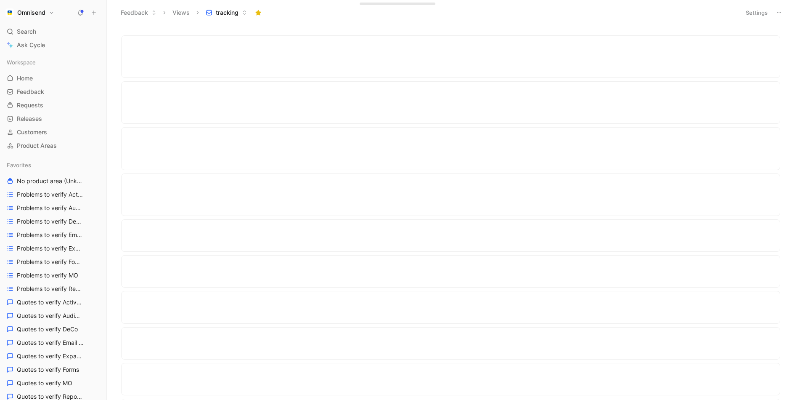
scroll to position [942, 0]
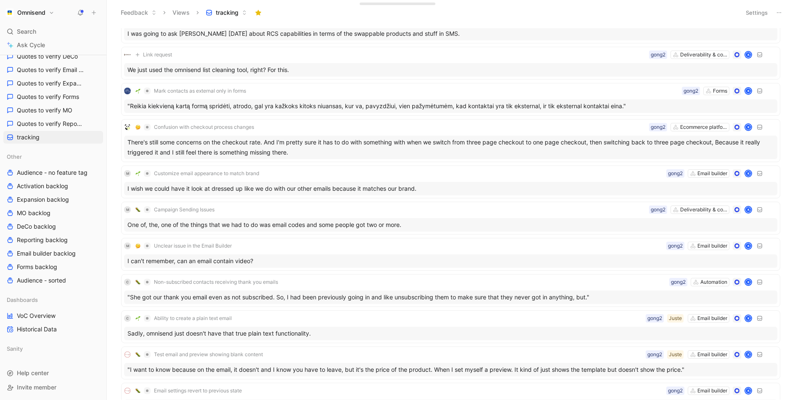
click at [49, 11] on button "Omnisend" at bounding box center [29, 13] width 53 height 12
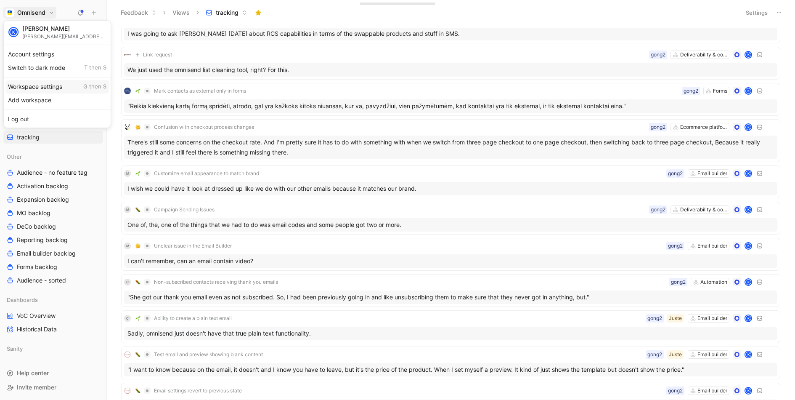
click at [59, 82] on div "Workspace settings G then S" at bounding box center [56, 86] width 103 height 13
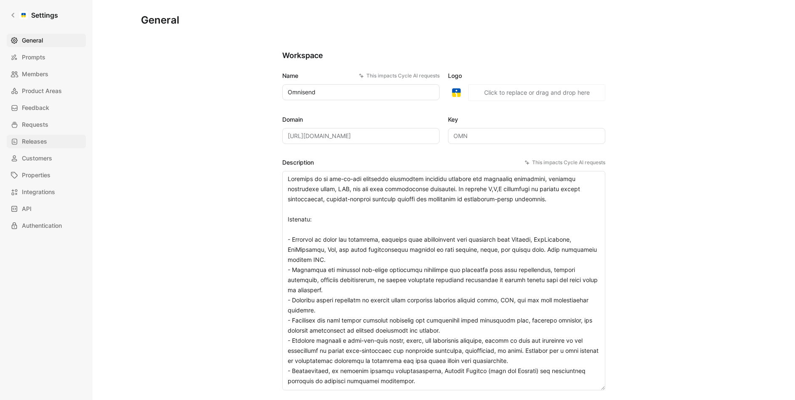
click at [46, 143] on span "Releases" at bounding box center [34, 141] width 25 height 10
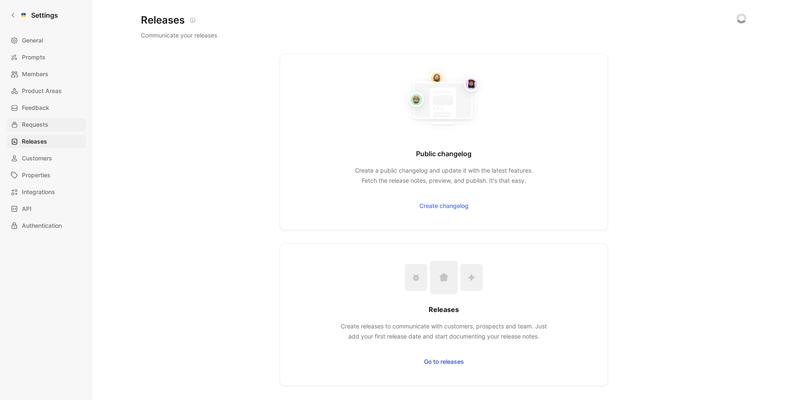
click at [46, 124] on span "Requests" at bounding box center [35, 124] width 26 height 10
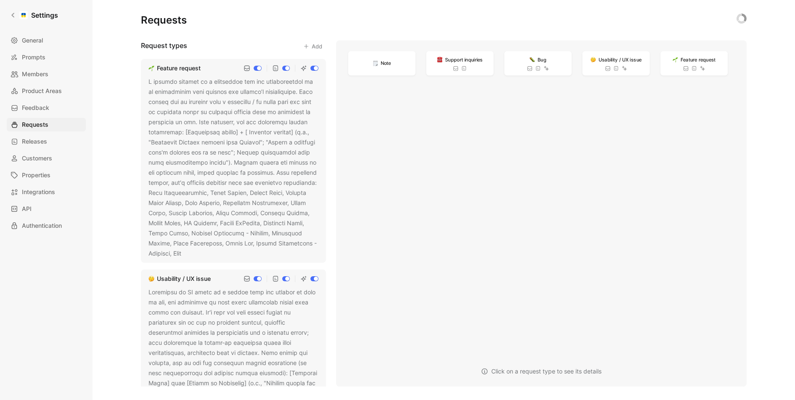
click at [247, 165] on div at bounding box center [233, 168] width 170 height 182
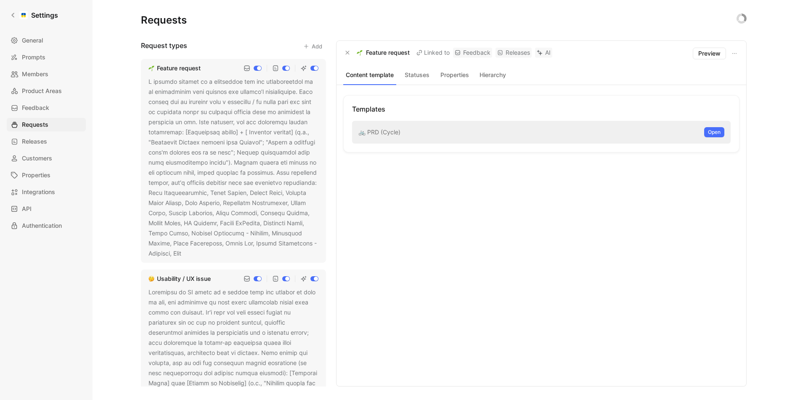
click at [190, 252] on icon at bounding box center [187, 253] width 5 height 5
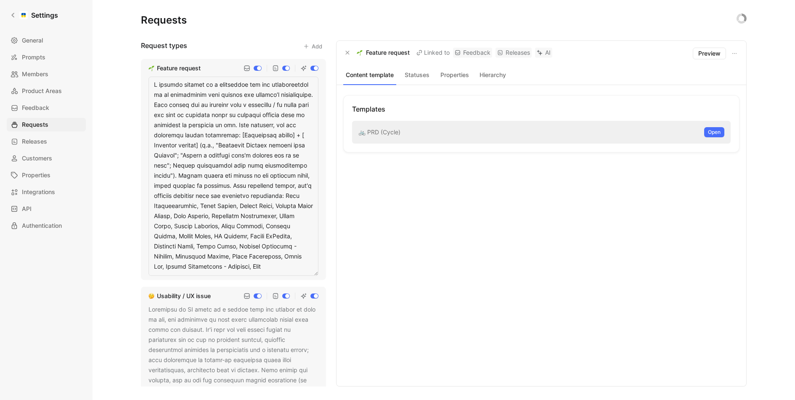
click at [245, 185] on textarea at bounding box center [233, 176] width 170 height 199
type textarea "L ipsumdo sitamet co a elitseddoe tem inc utlaboreetdol ma al enimadminim veni …"
drag, startPoint x: 226, startPoint y: 185, endPoint x: 151, endPoint y: 84, distance: 125.9
click at [151, 84] on textarea at bounding box center [233, 176] width 170 height 199
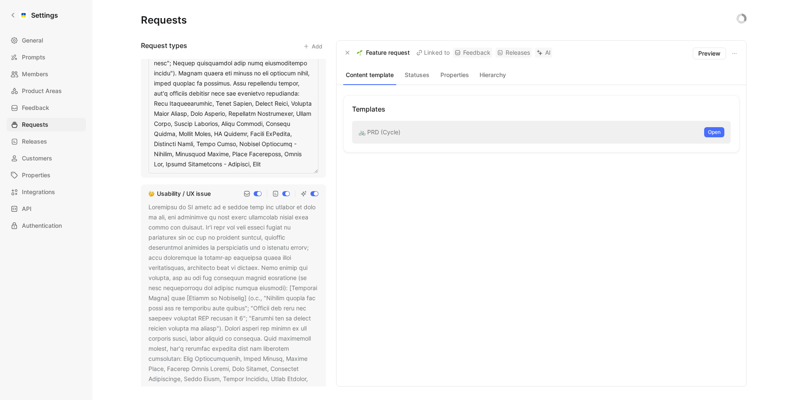
scroll to position [114, 0]
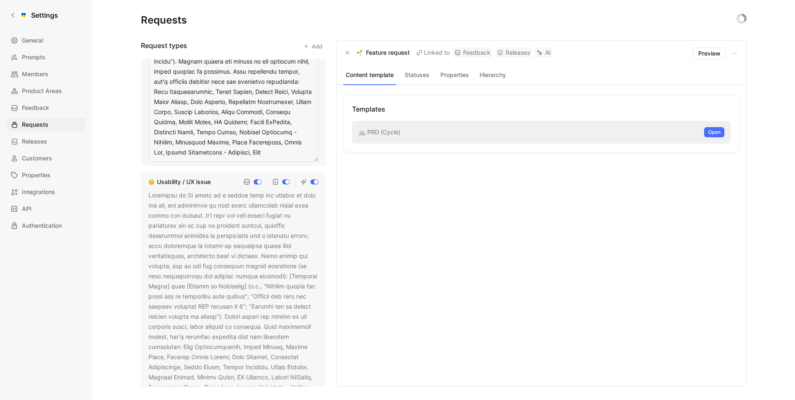
click at [232, 254] on div at bounding box center [233, 301] width 170 height 222
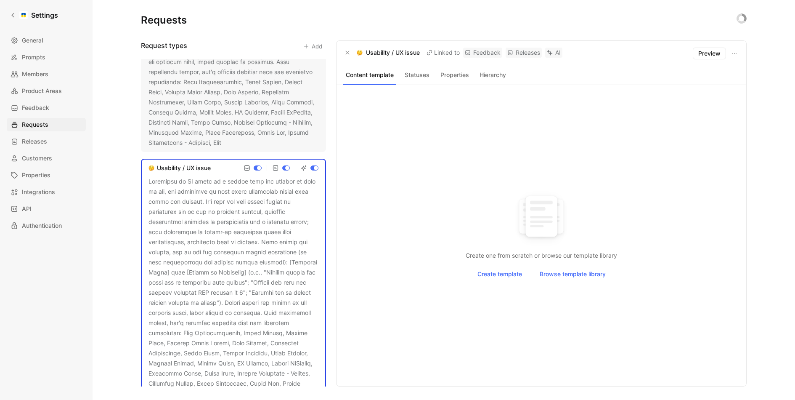
scroll to position [178, 0]
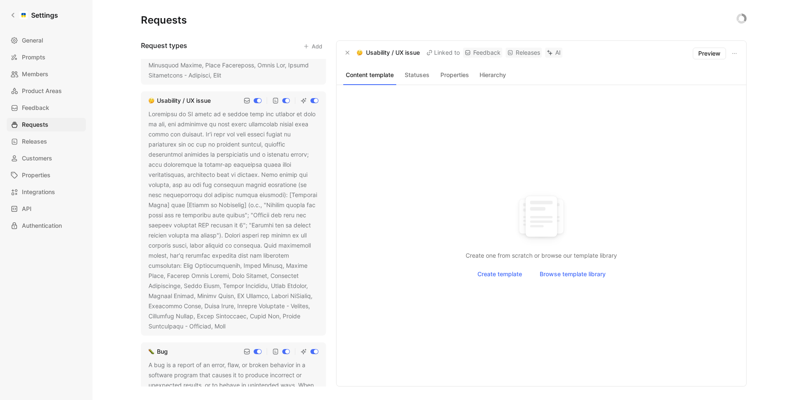
click at [229, 324] on icon at bounding box center [231, 326] width 5 height 5
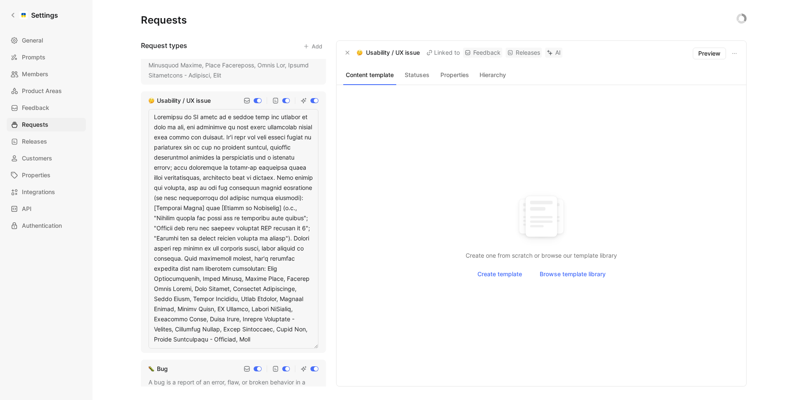
drag, startPoint x: 154, startPoint y: 115, endPoint x: 309, endPoint y: 244, distance: 201.9
click at [309, 244] on textarea at bounding box center [233, 228] width 170 height 239
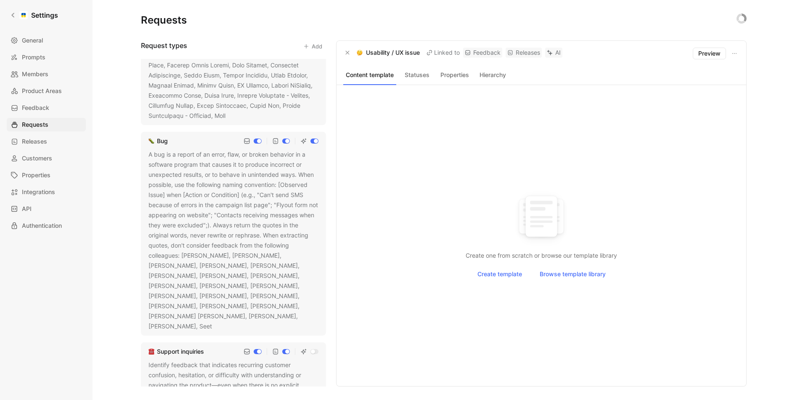
scroll to position [337, 0]
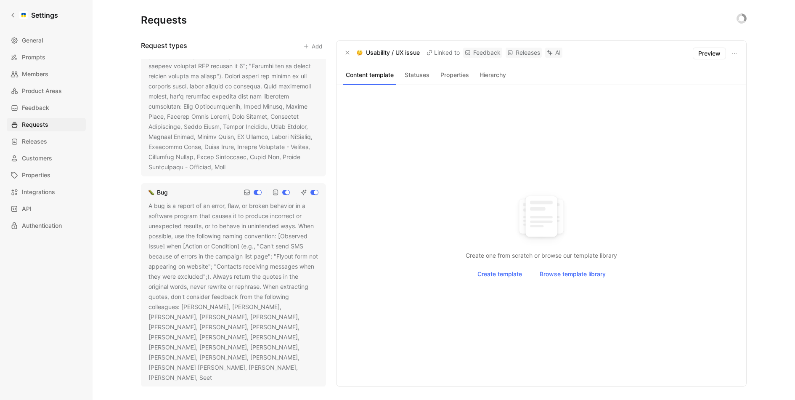
click at [246, 251] on div "A bug is a report of an error, flaw, or broken behavior in a software program t…" at bounding box center [233, 292] width 170 height 182
click at [220, 375] on icon at bounding box center [217, 377] width 5 height 5
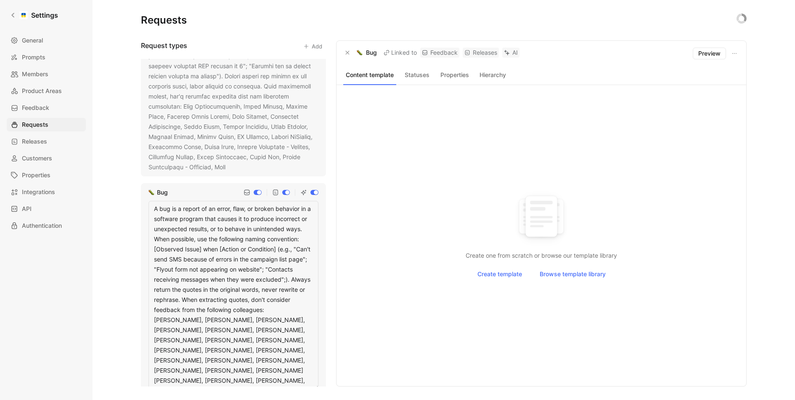
scroll to position [317, 0]
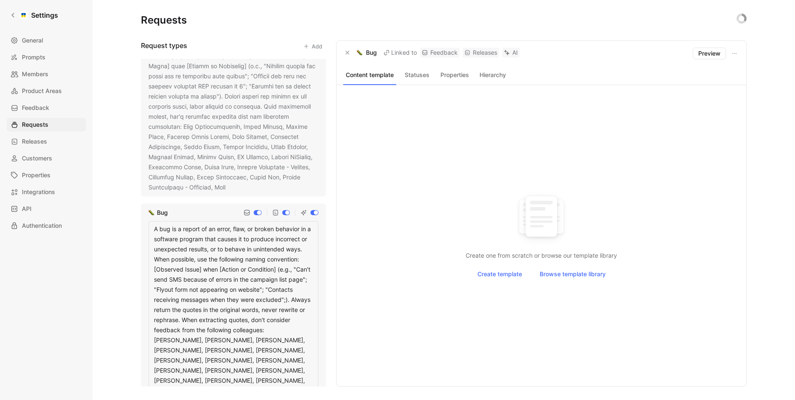
drag, startPoint x: 182, startPoint y: 319, endPoint x: 147, endPoint y: 193, distance: 130.5
click at [147, 193] on div "Feature request Usability / UX issue Bug A bug is a report of an error, flaw, o…" at bounding box center [233, 222] width 185 height 327
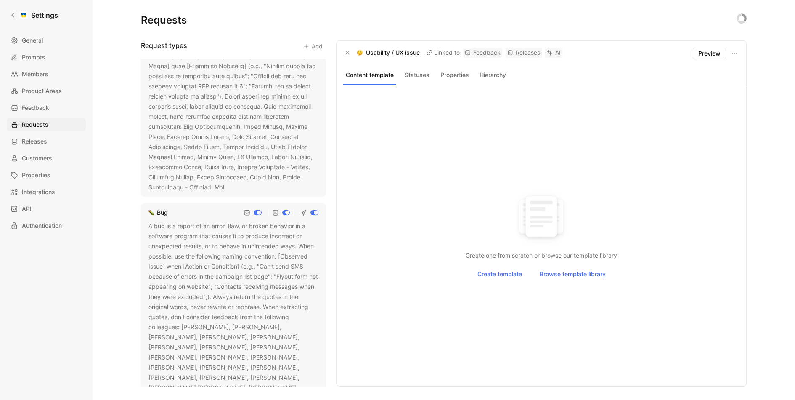
click at [30, 35] on span "General" at bounding box center [32, 40] width 21 height 10
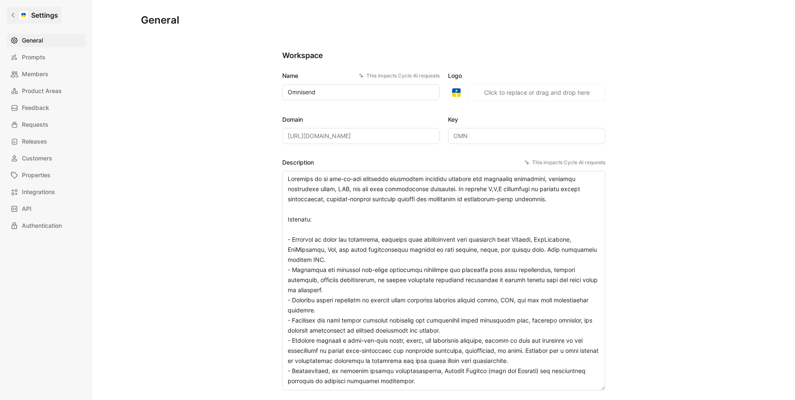
click at [30, 20] on link "Settings" at bounding box center [34, 15] width 55 height 17
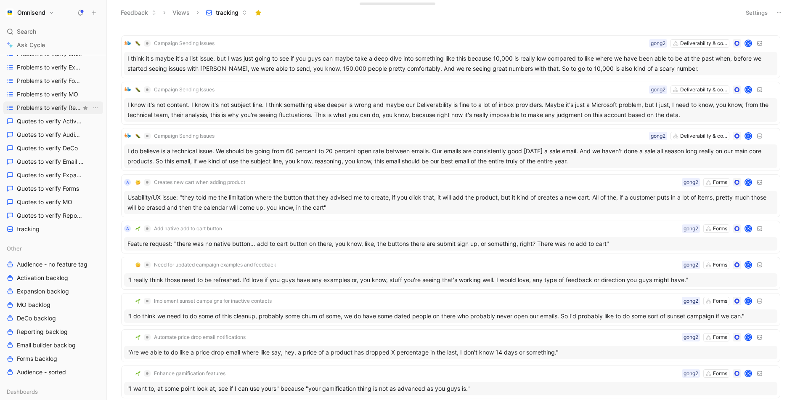
scroll to position [183, 0]
click at [52, 218] on link "Quotes to verify Reporting" at bounding box center [53, 212] width 100 height 13
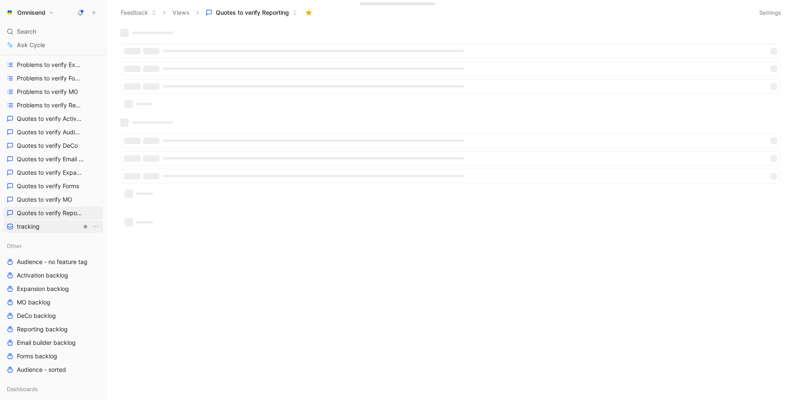
click at [52, 228] on link "tracking" at bounding box center [53, 226] width 100 height 13
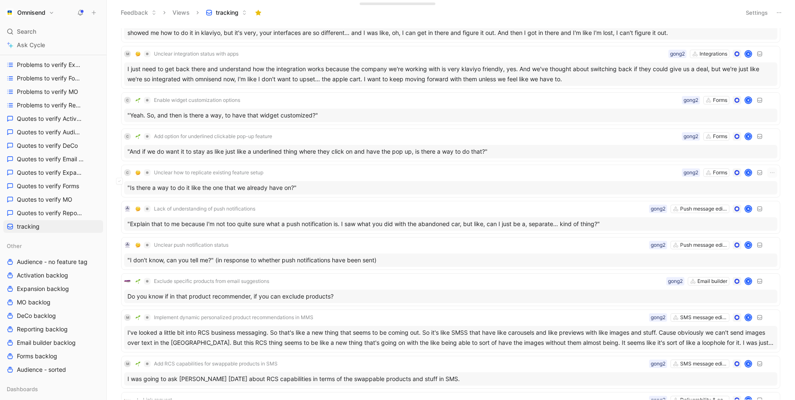
scroll to position [789, 0]
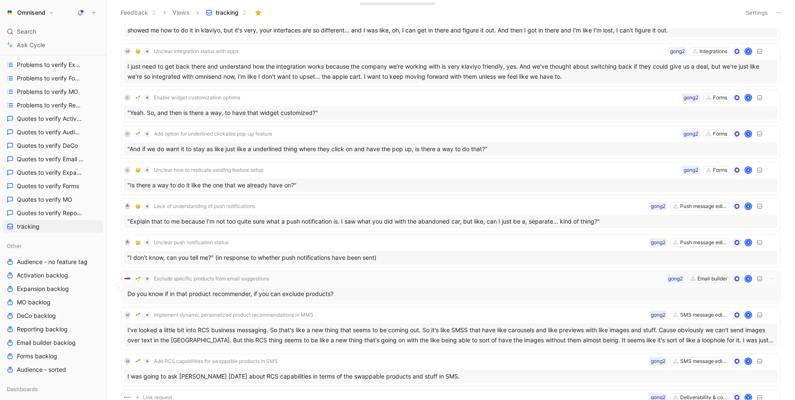
click at [368, 281] on div "Exclude specific products from email suggestions Email builder gong2 K Do you k…" at bounding box center [450, 286] width 653 height 27
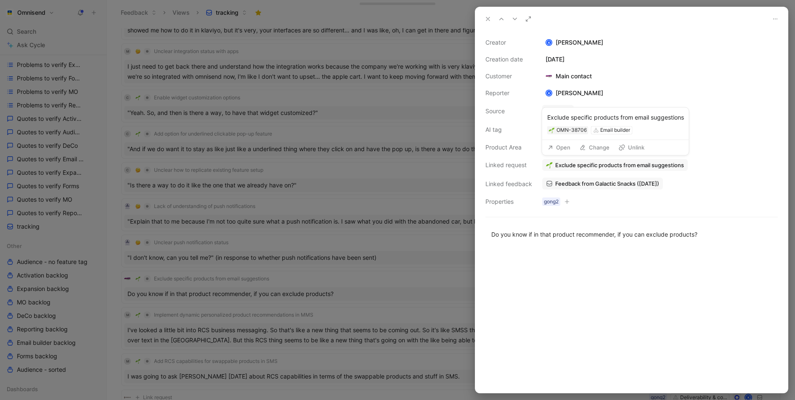
click at [556, 146] on button "Open" at bounding box center [559, 147] width 30 height 12
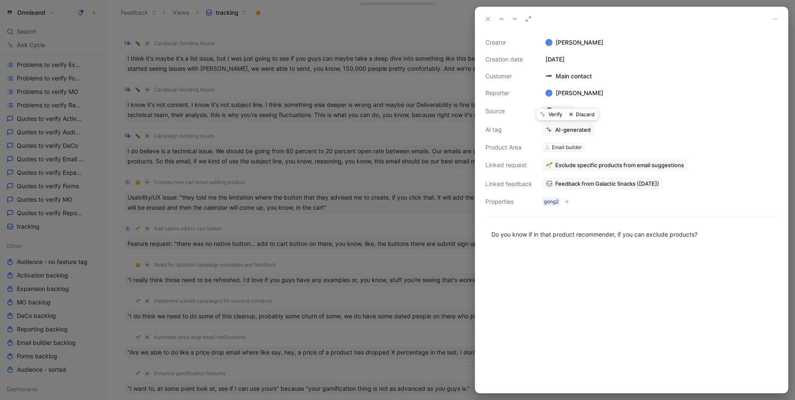
click at [551, 116] on button "Verify" at bounding box center [551, 114] width 29 height 12
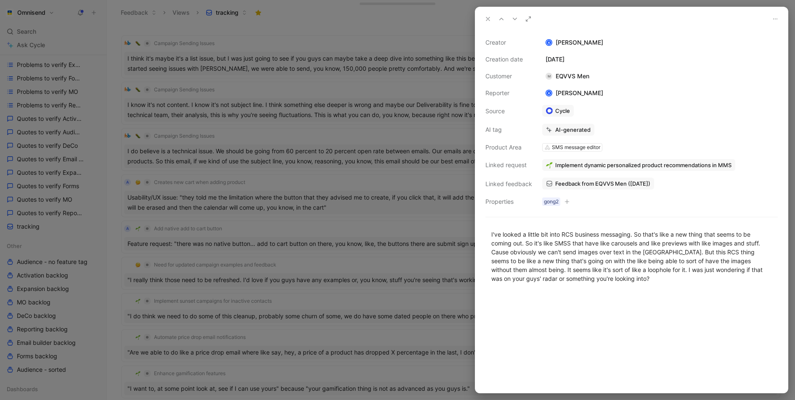
click at [288, 184] on div at bounding box center [397, 200] width 795 height 400
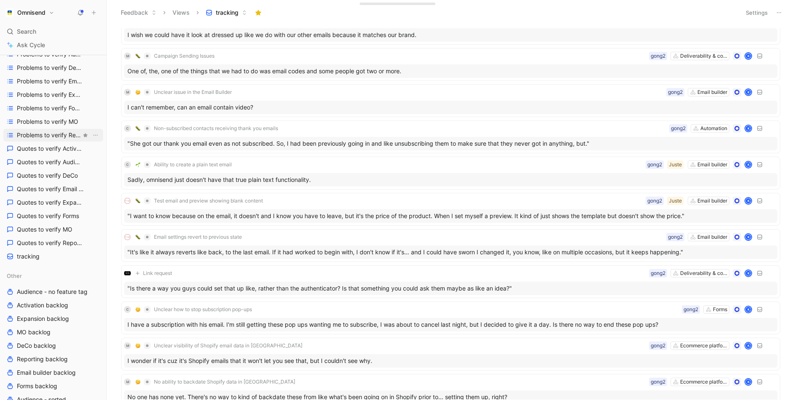
scroll to position [150, 0]
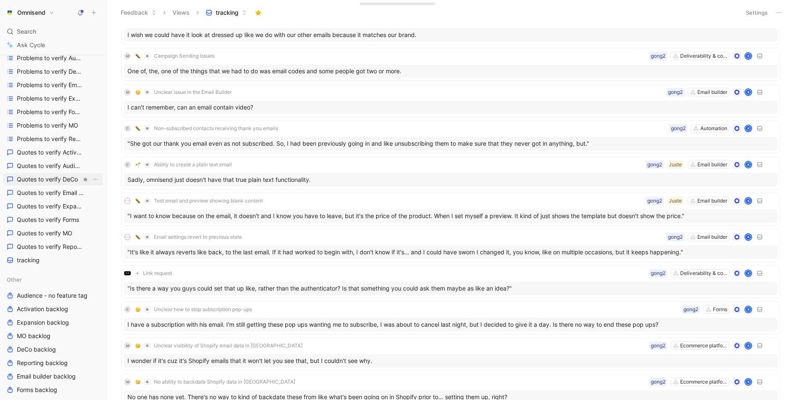
click at [52, 180] on span "Quotes to verify DeCo" at bounding box center [47, 179] width 61 height 8
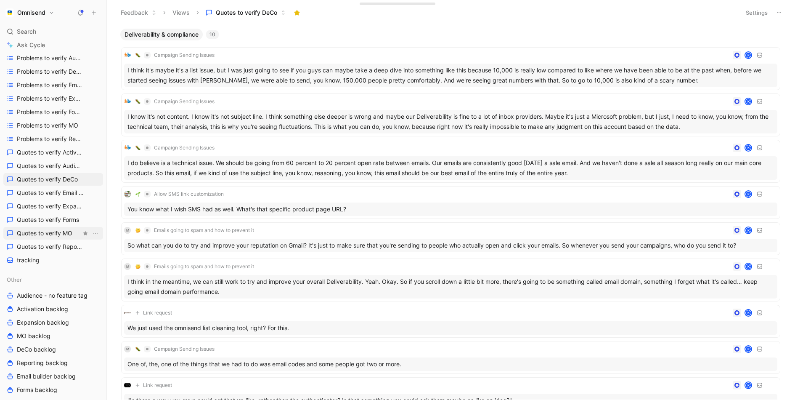
click at [57, 232] on span "Quotes to verify MO" at bounding box center [45, 233] width 56 height 8
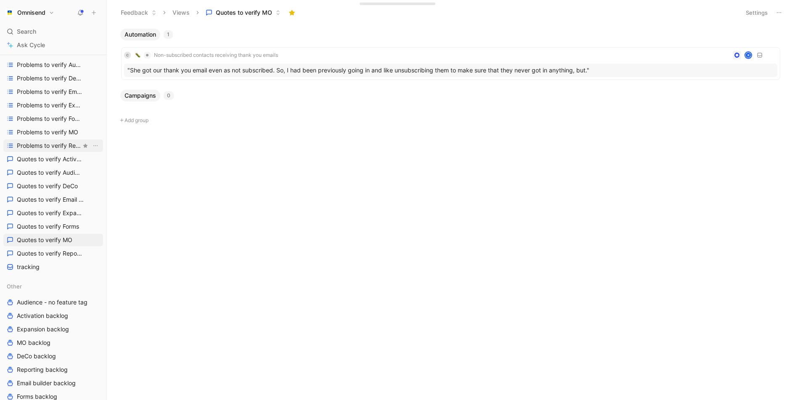
scroll to position [162, 0]
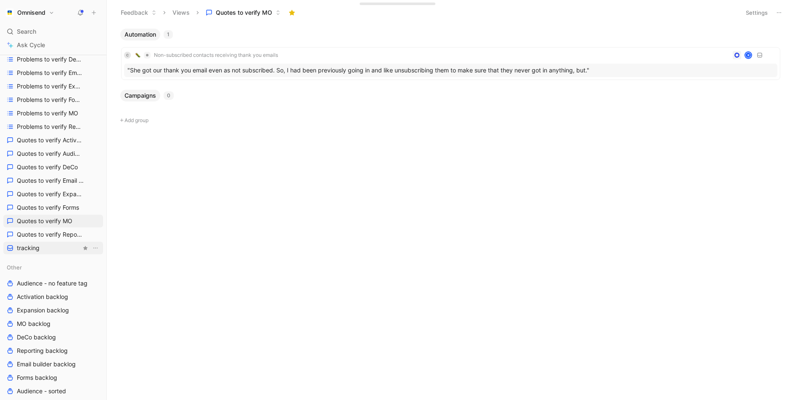
click at [58, 251] on link "tracking" at bounding box center [53, 247] width 100 height 13
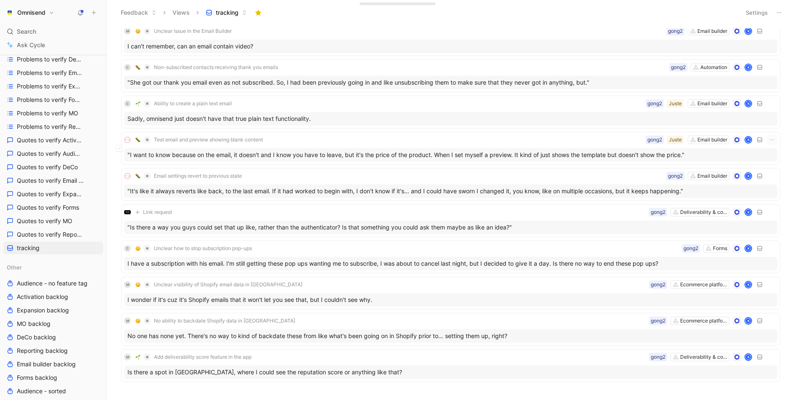
scroll to position [1045, 0]
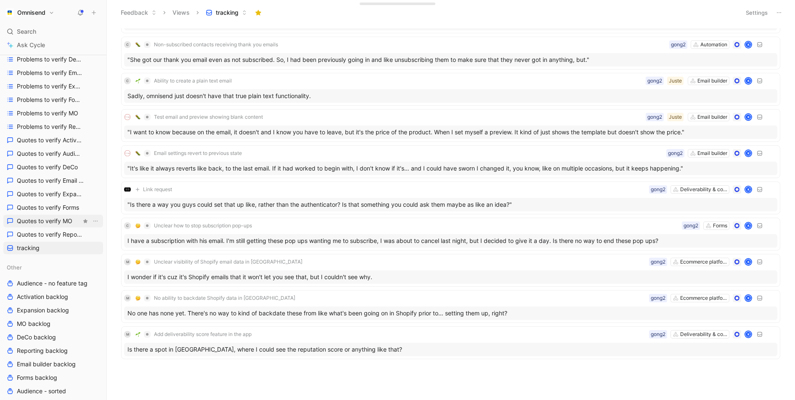
click at [54, 222] on span "Quotes to verify MO" at bounding box center [45, 221] width 56 height 8
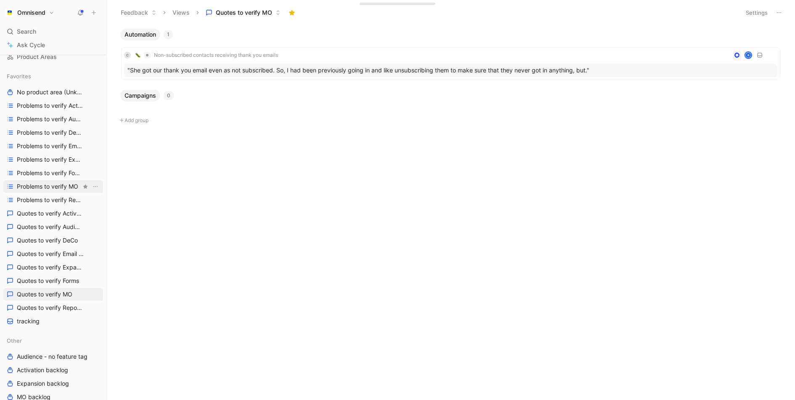
scroll to position [82, 0]
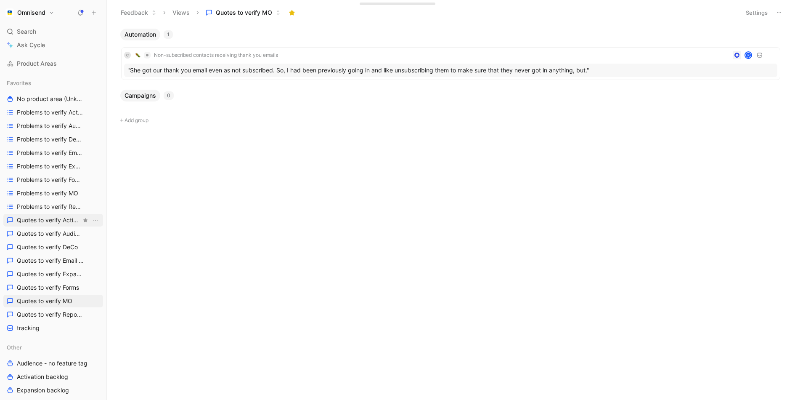
click at [49, 222] on span "Quotes to verify Activation" at bounding box center [49, 220] width 64 height 8
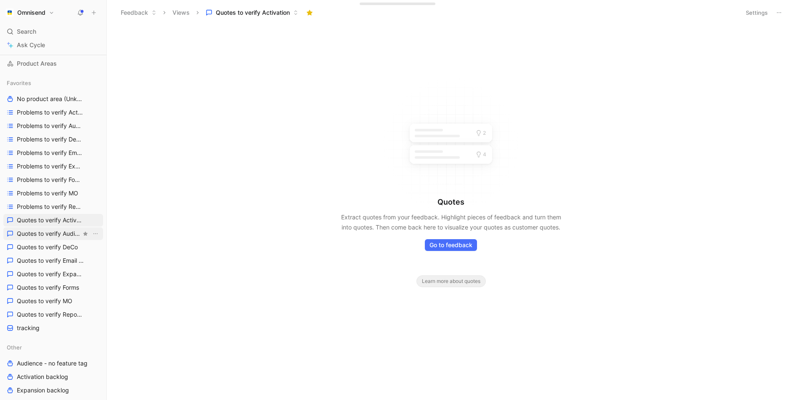
click at [52, 232] on span "Quotes to verify Audience" at bounding box center [49, 233] width 64 height 8
click at [52, 244] on span "Quotes to verify DeCo" at bounding box center [47, 247] width 61 height 8
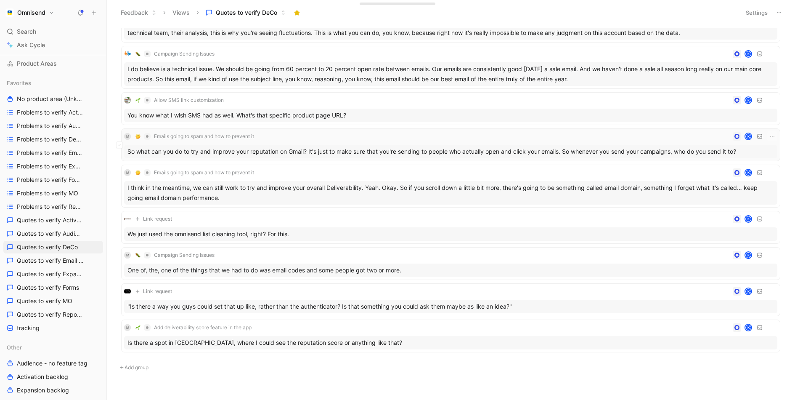
scroll to position [105, 0]
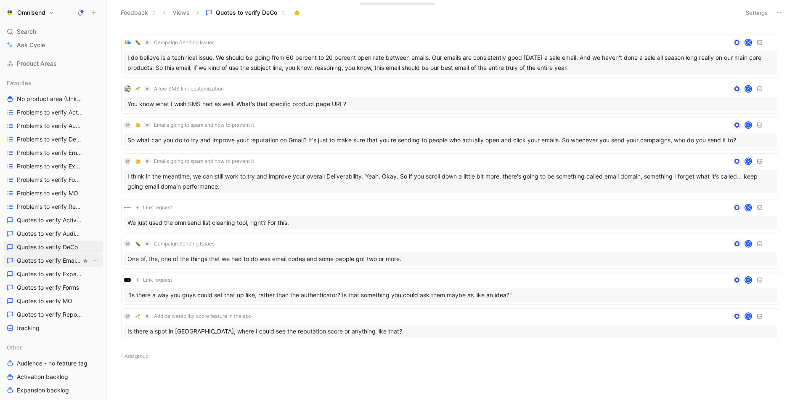
click at [42, 262] on span "Quotes to verify Email builder" at bounding box center [49, 260] width 64 height 8
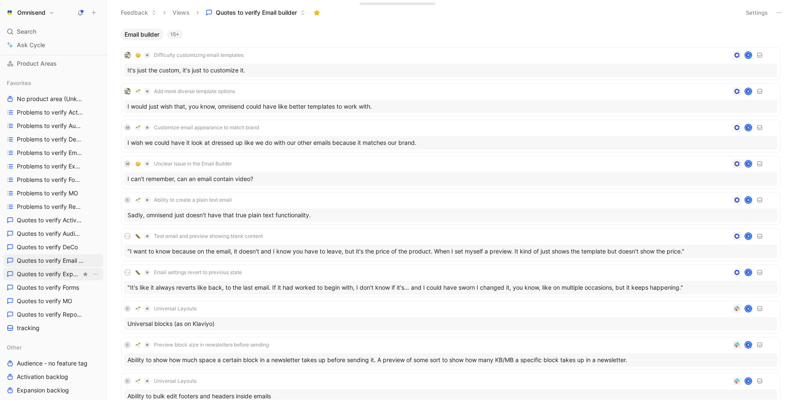
click at [46, 277] on span "Quotes to verify Expansion" at bounding box center [49, 274] width 64 height 8
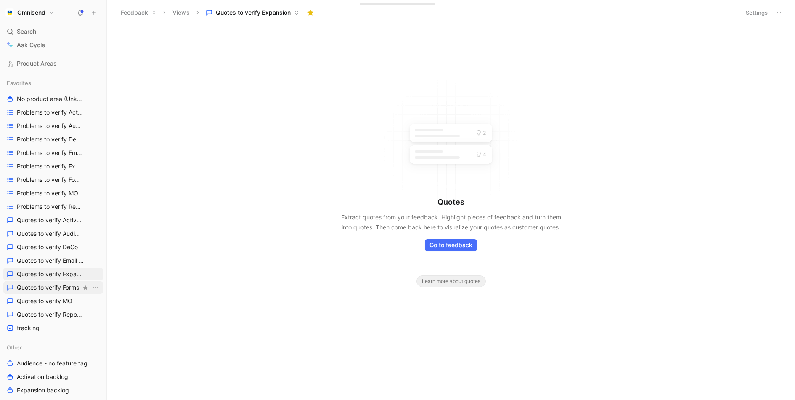
click at [46, 291] on link "Quotes to verify Forms" at bounding box center [53, 287] width 100 height 13
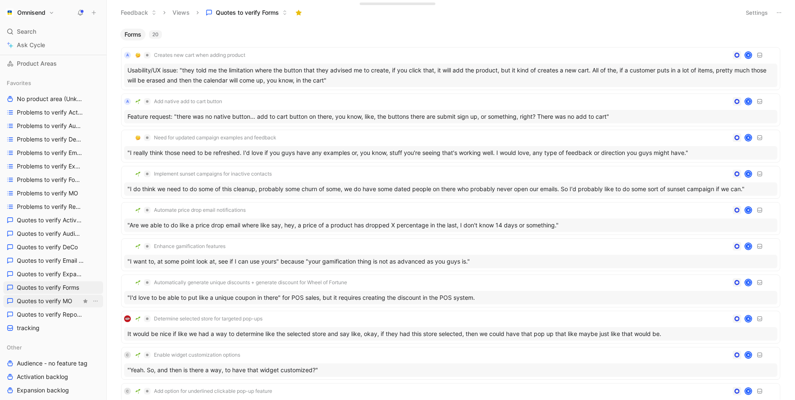
click at [50, 299] on span "Quotes to verify MO" at bounding box center [45, 300] width 56 height 8
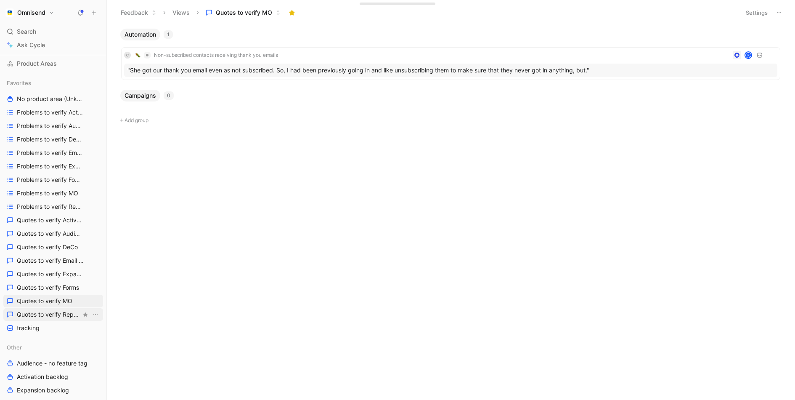
click at [56, 315] on span "Quotes to verify Reporting" at bounding box center [49, 314] width 64 height 8
